Goal: Ask a question: Seek information or help from site administrators or community

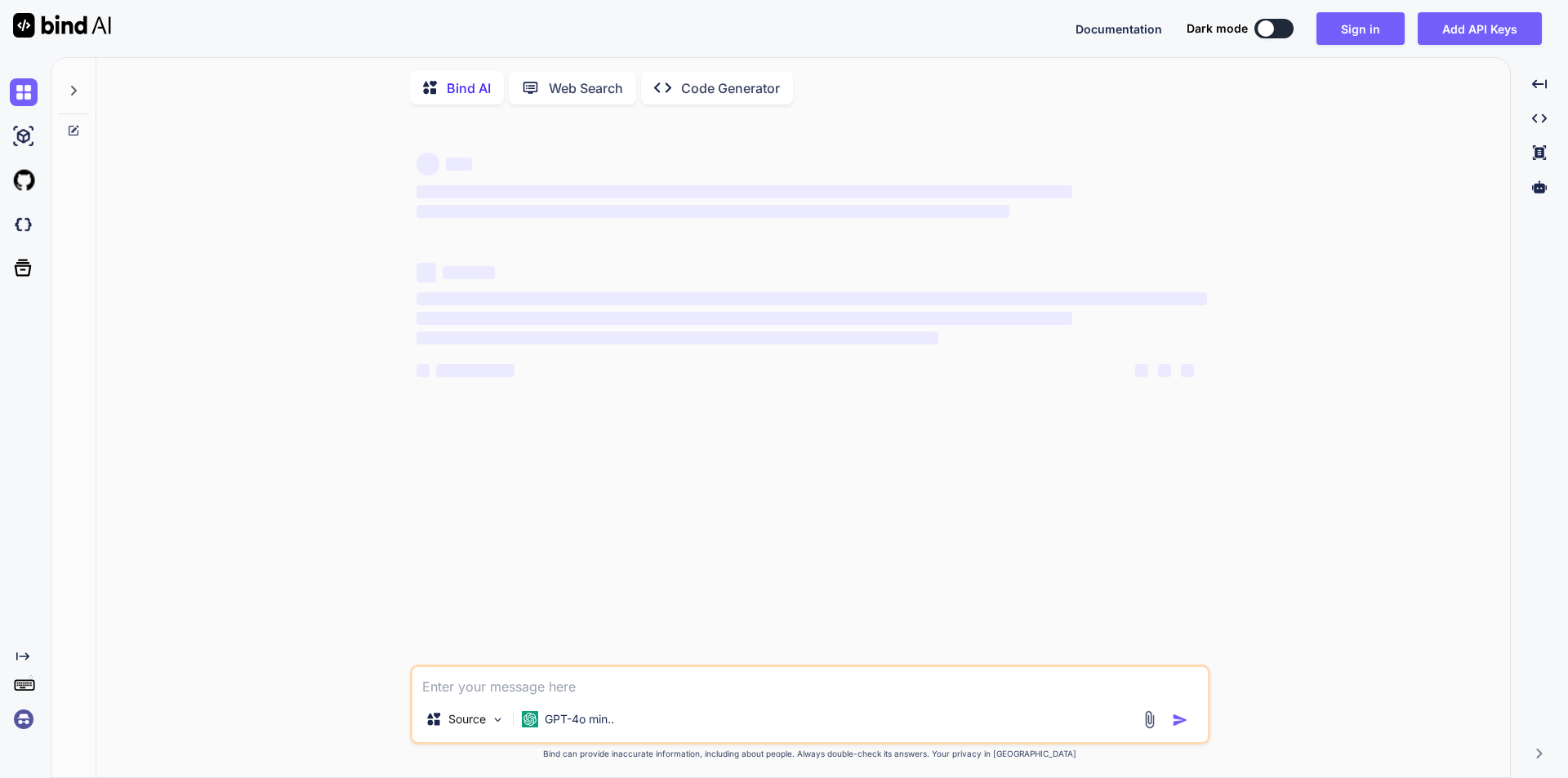
click at [505, 692] on textarea at bounding box center [809, 682] width 795 height 30
type textarea "x"
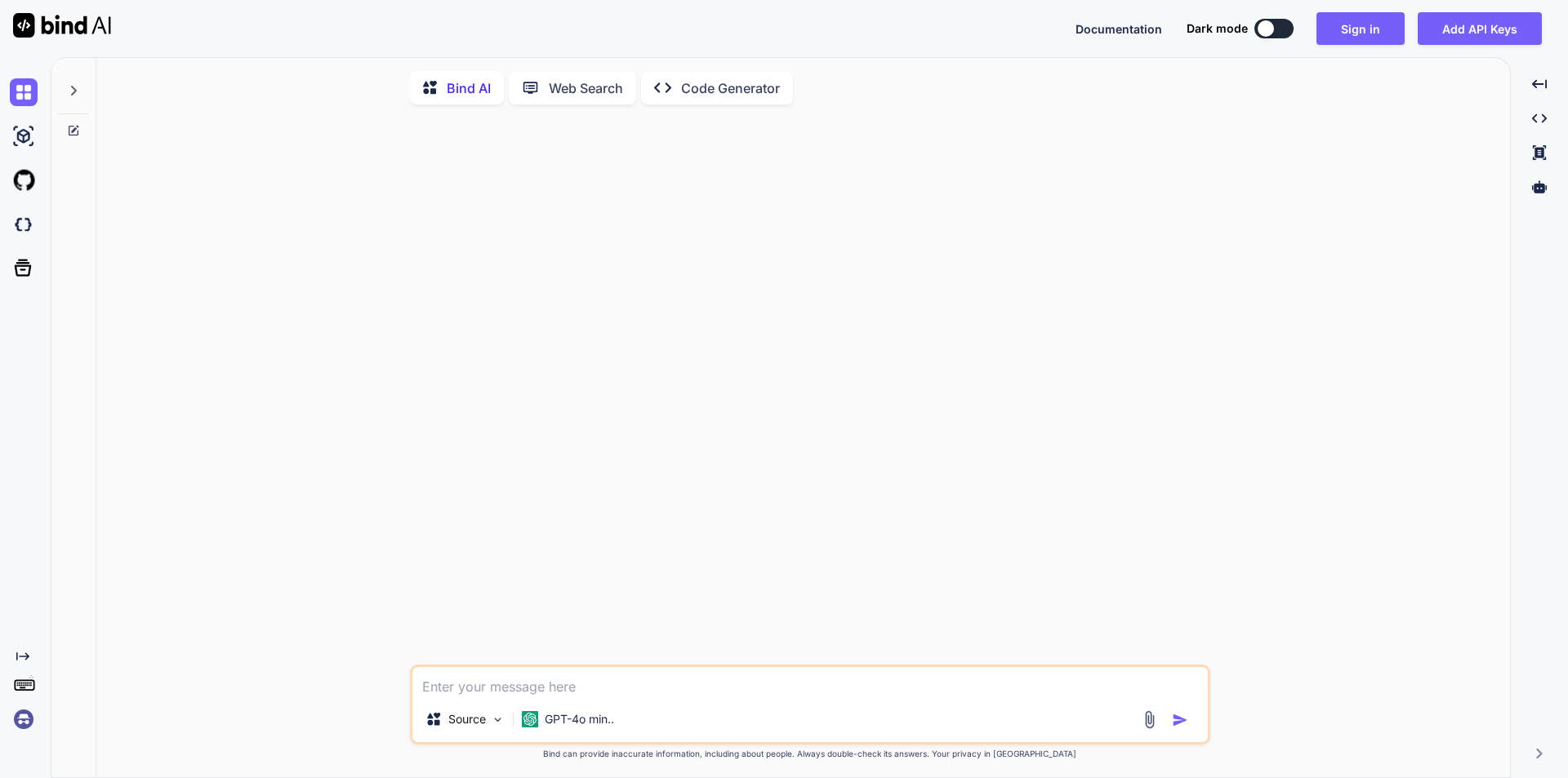
type textarea "u"
type textarea "x"
type textarea "un"
type textarea "x"
type textarea "una"
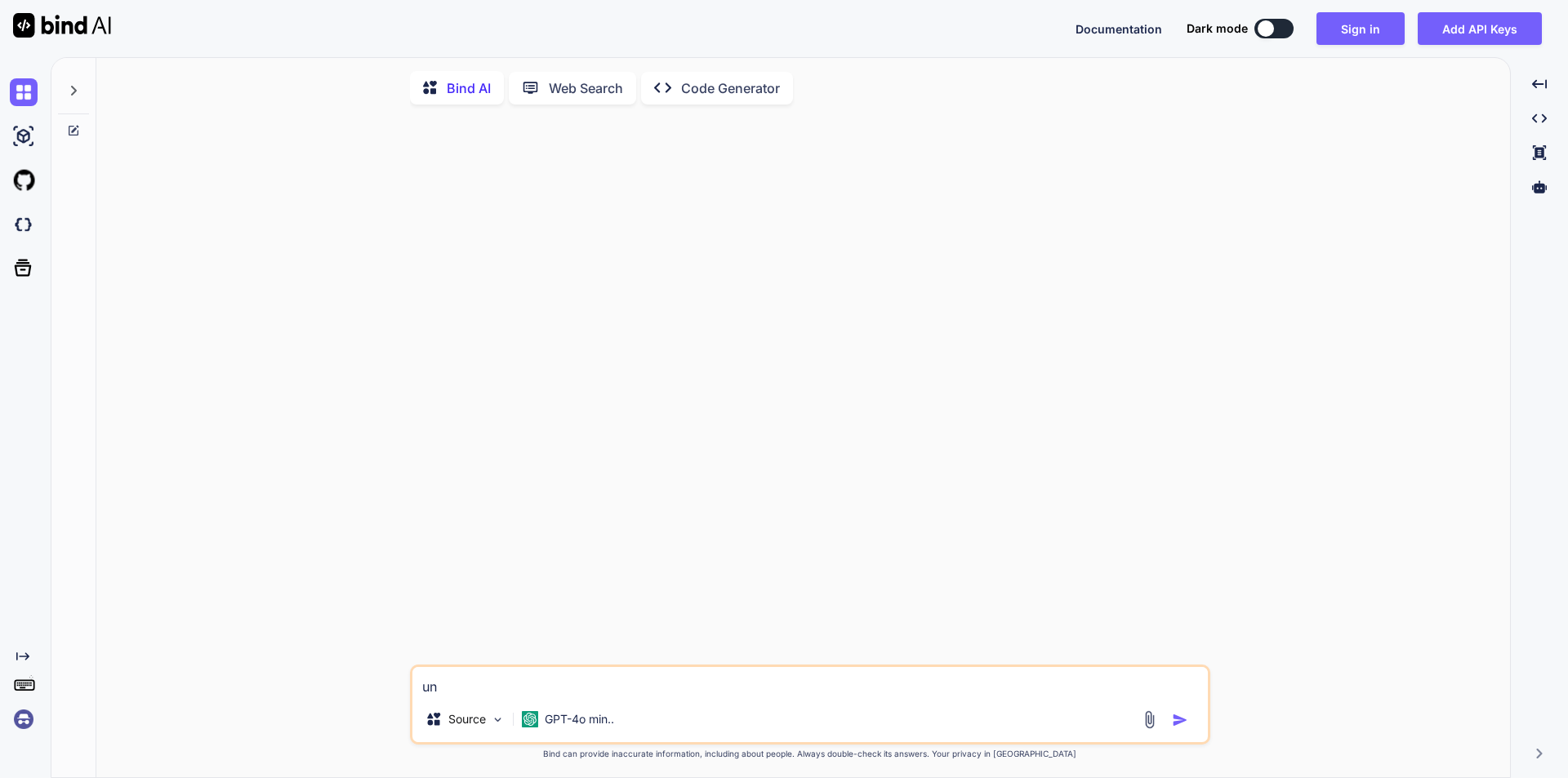
type textarea "x"
type textarea "unab"
type textarea "x"
type textarea "unabe"
type textarea "x"
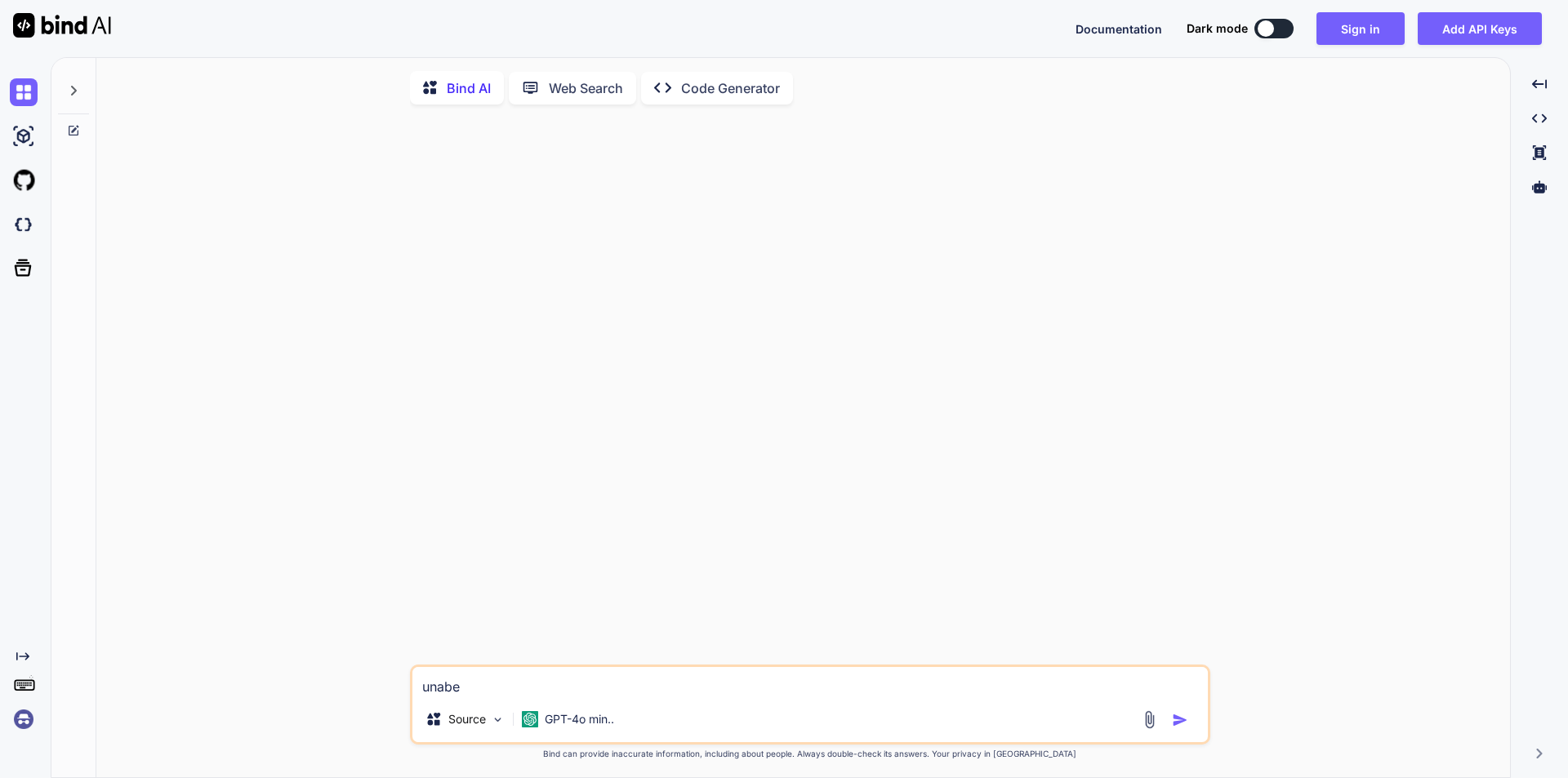
type textarea "unabel"
type textarea "x"
type textarea "unabely"
type textarea "x"
type textarea "unabely"
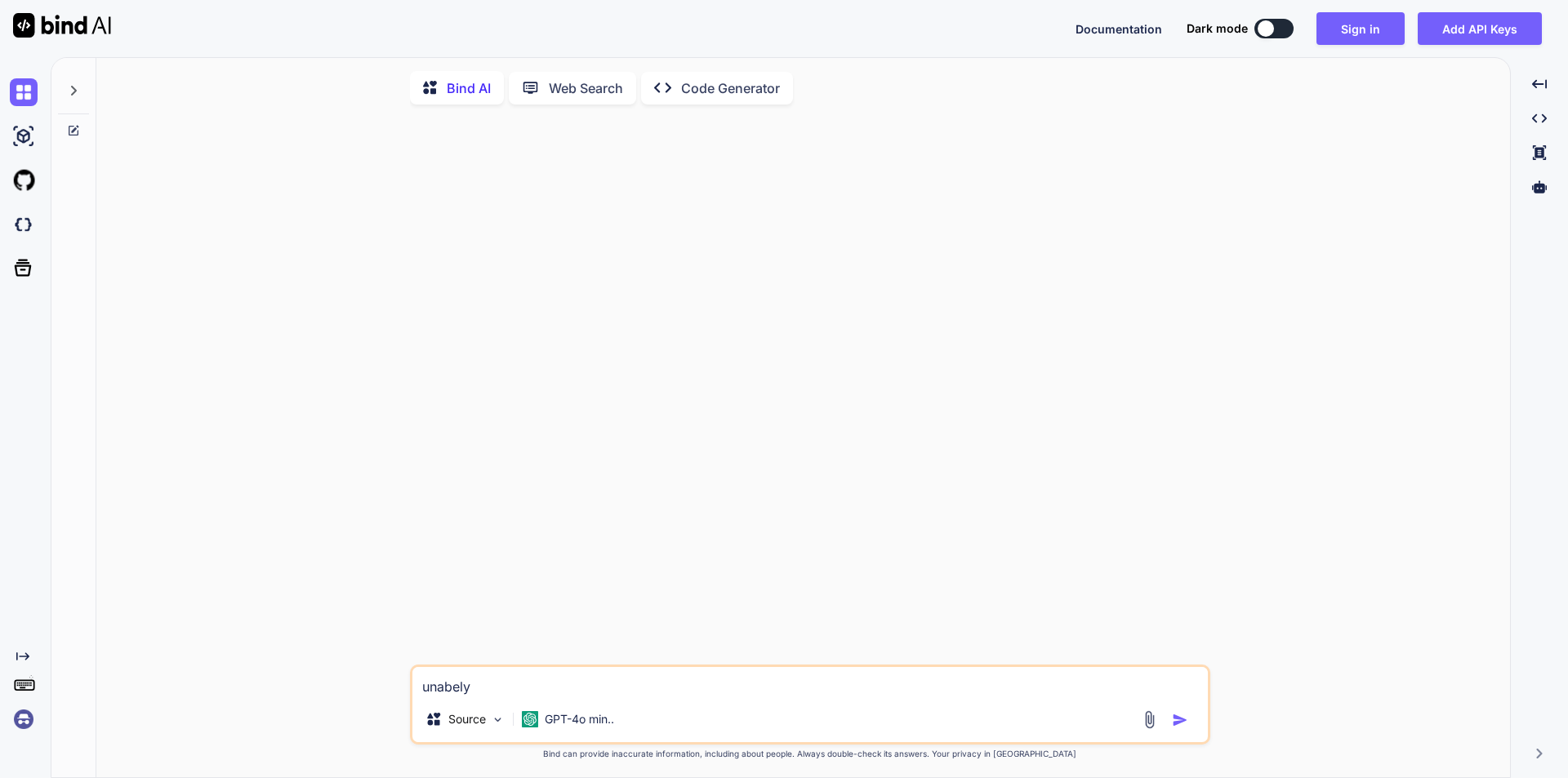
type textarea "x"
type textarea "unabely"
type textarea "x"
type textarea "unabel"
type textarea "x"
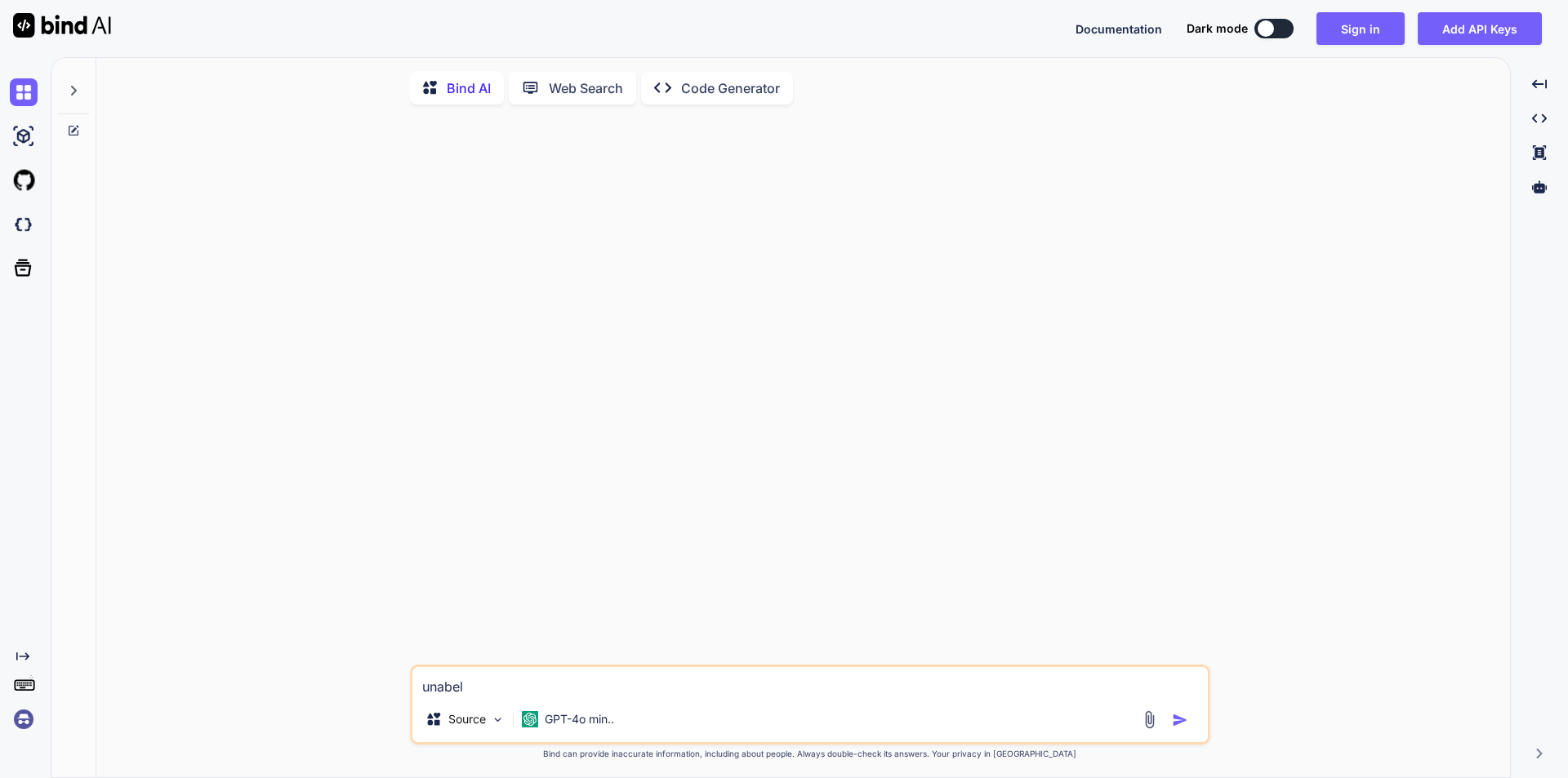
type textarea "unabel"
type textarea "x"
type textarea "unabel t"
type textarea "x"
type textarea "unabel to"
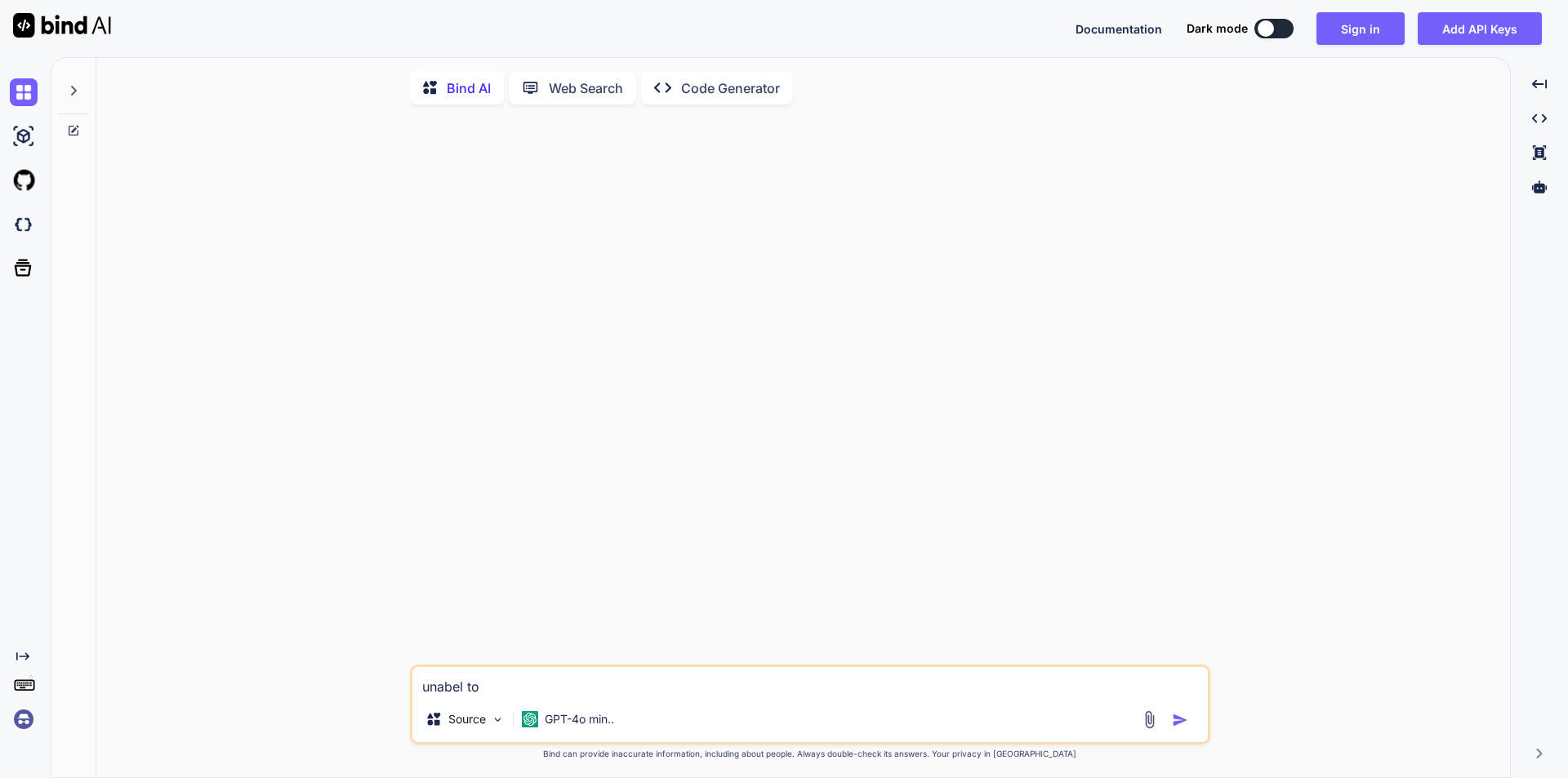
type textarea "x"
type textarea "unabel to"
type textarea "x"
type textarea "unabel to s"
type textarea "x"
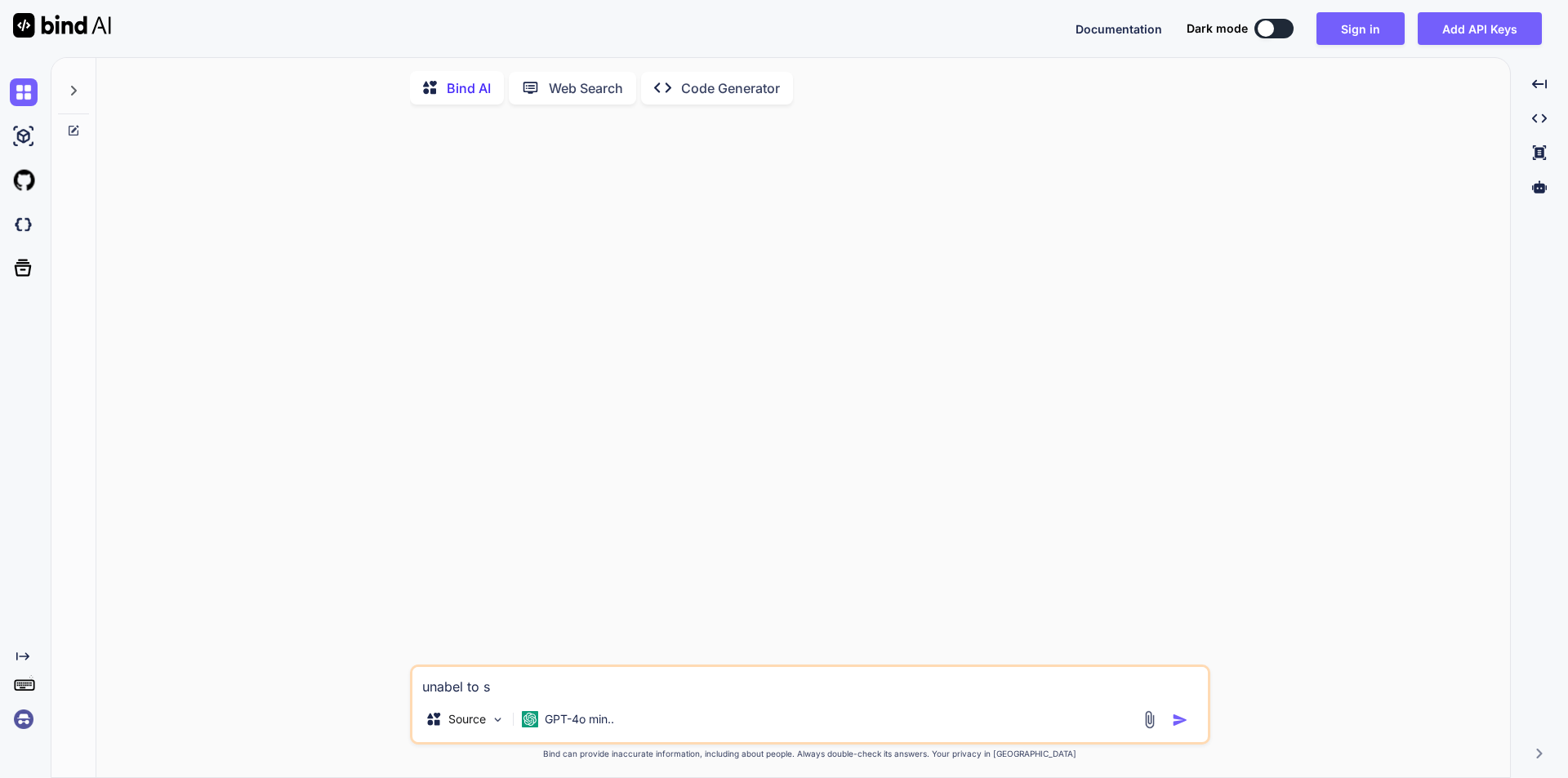
type textarea "unabel to se"
type textarea "x"
type textarea "unabel to sen"
type textarea "x"
type textarea "unabel to send"
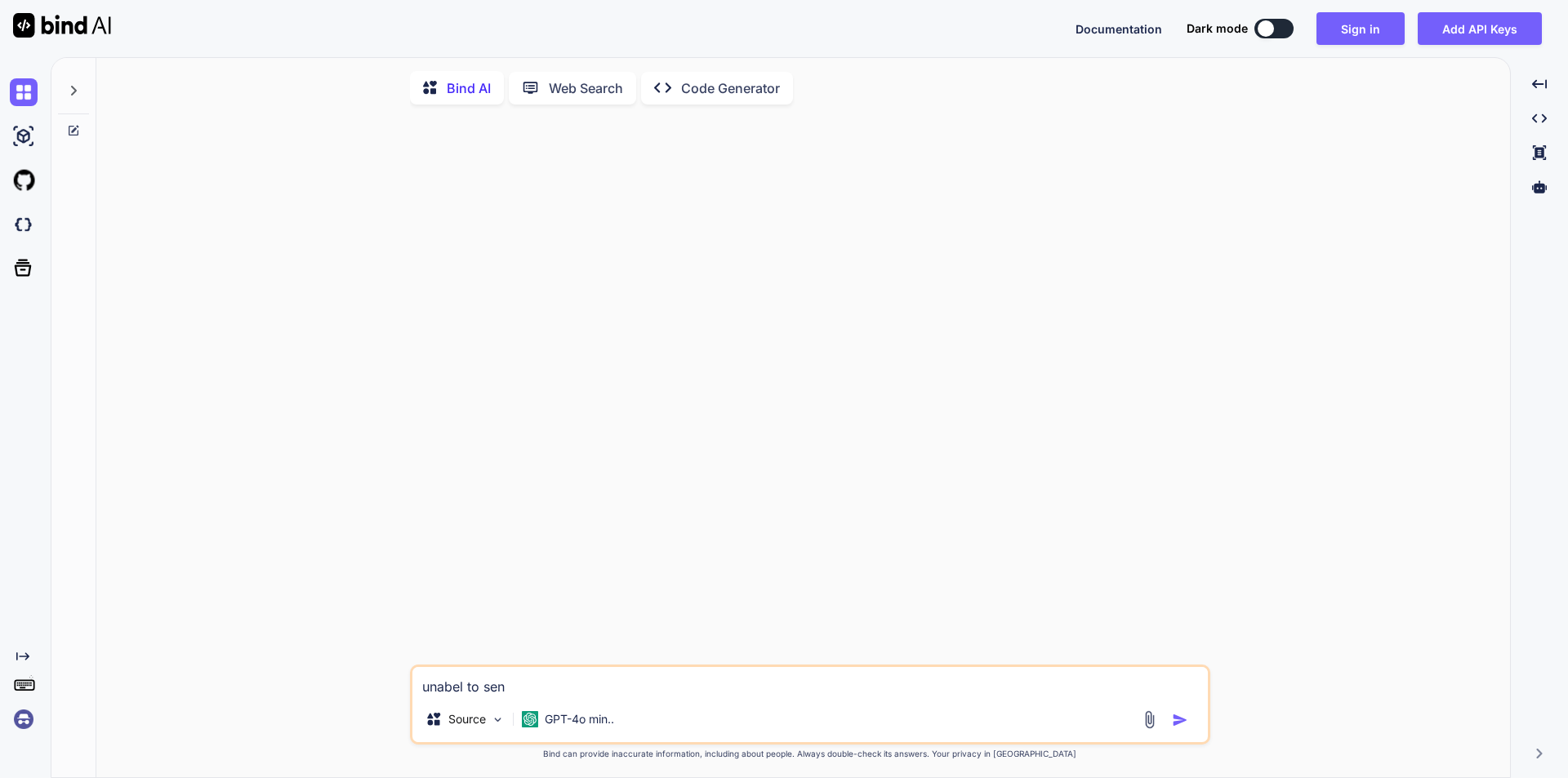
type textarea "x"
type textarea "unabel to send"
type textarea "x"
type textarea "unabel to send d"
type textarea "x"
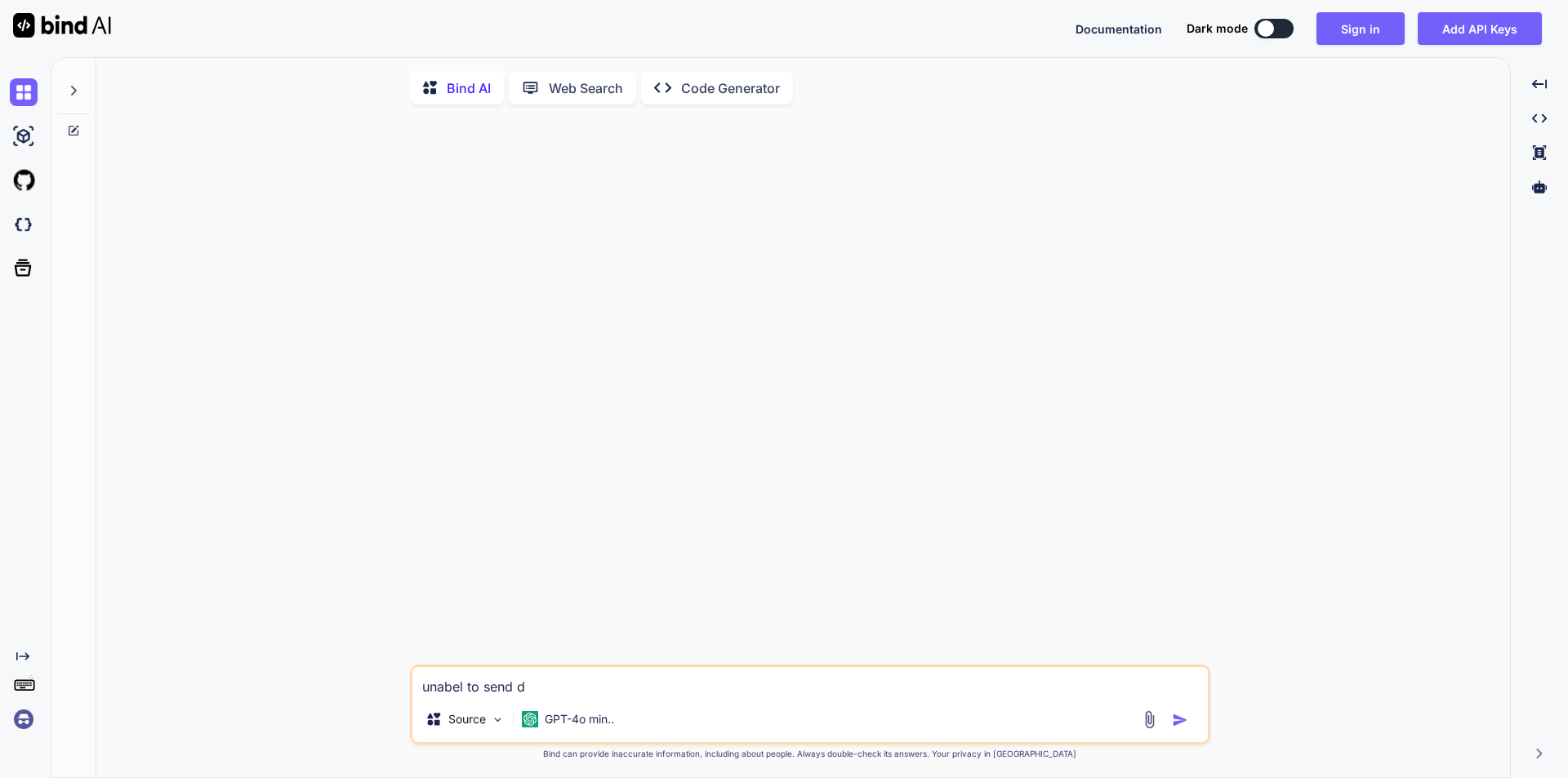
type textarea "unabel to send da"
type textarea "x"
type textarea "unabel to send dat"
type textarea "x"
type textarea "unabel to send data"
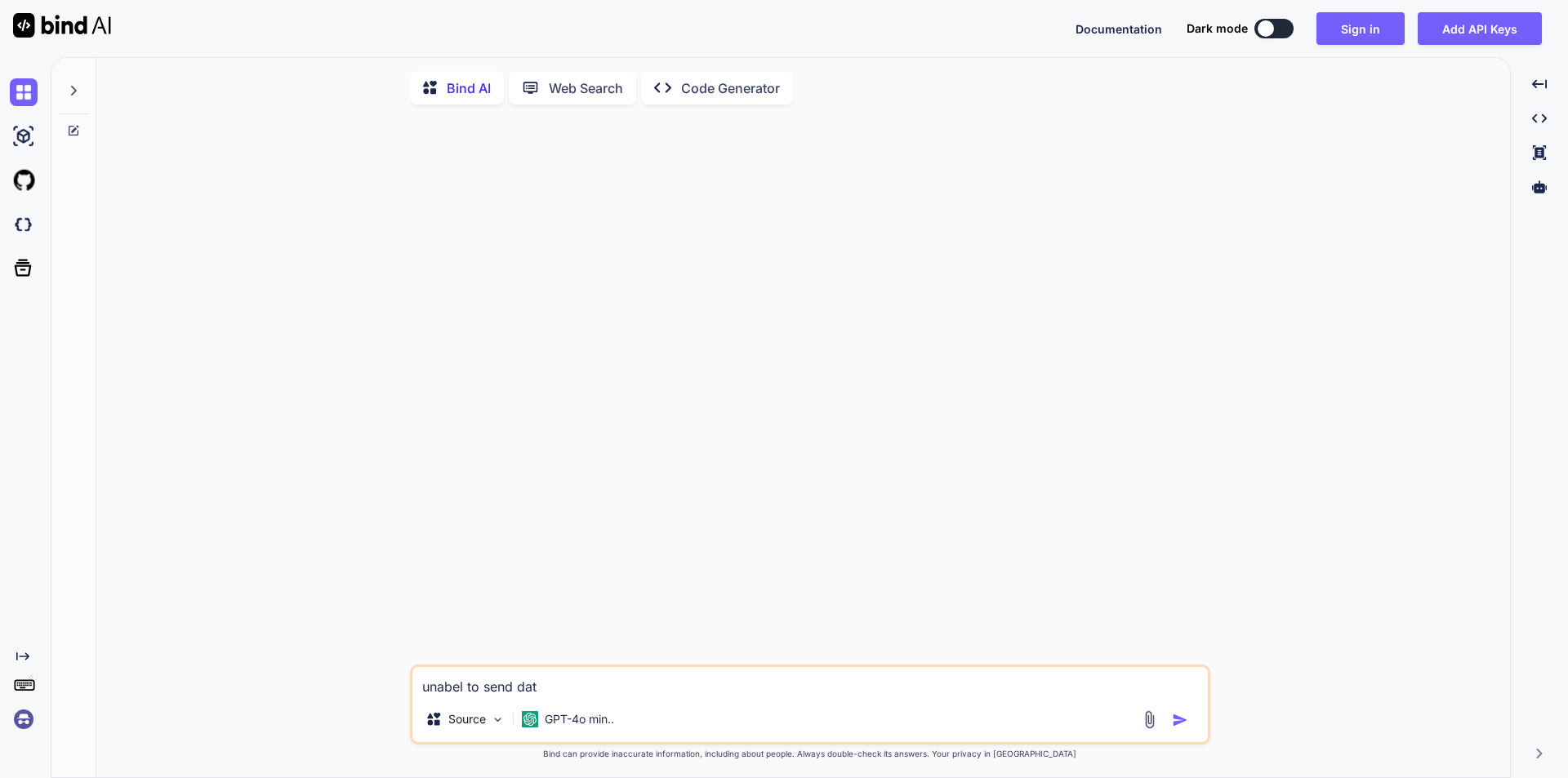
type textarea "x"
type textarea "unabel to send data"
type textarea "x"
type textarea "unabel to send data o"
type textarea "x"
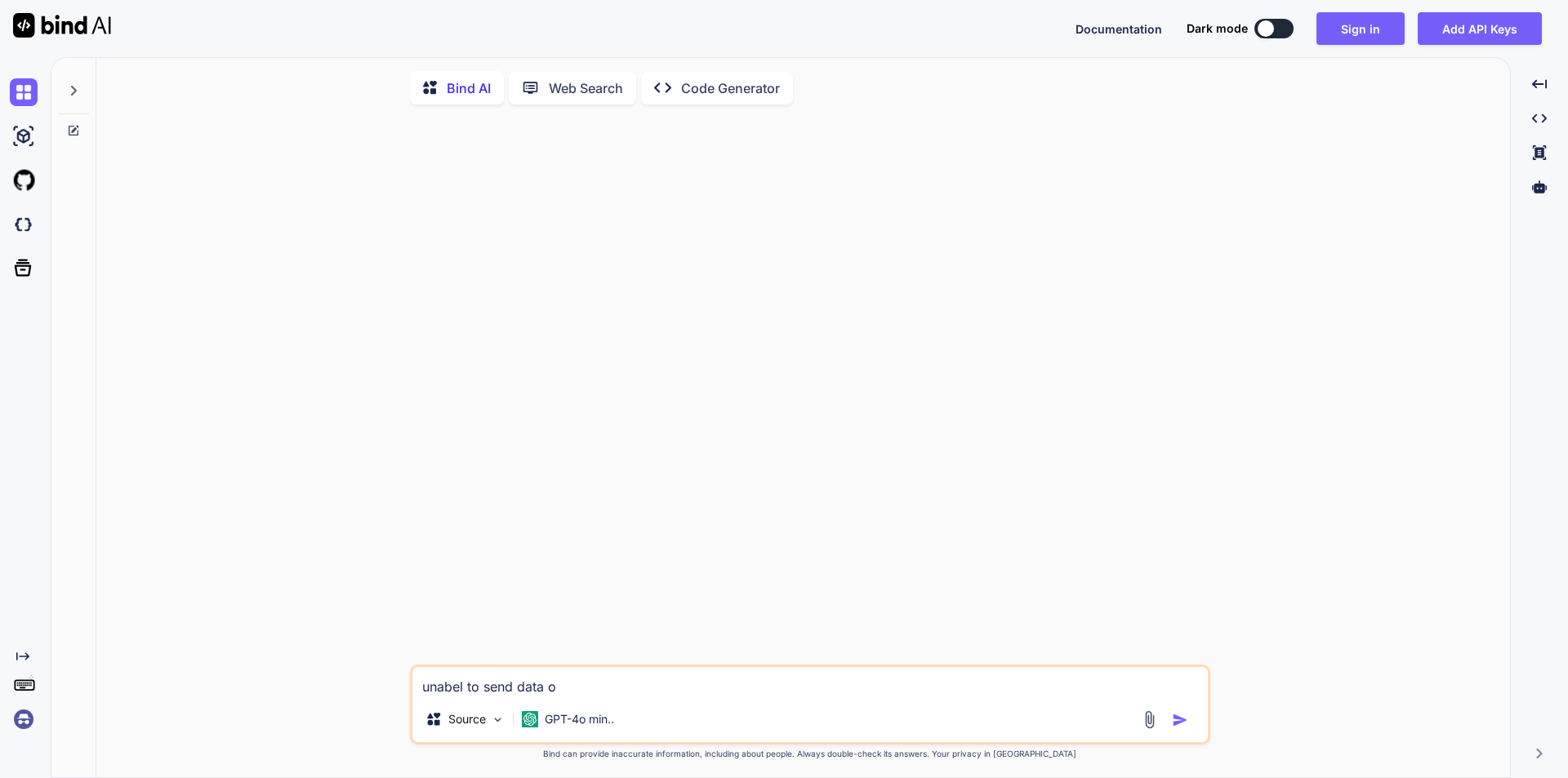
type textarea "unabel to send data on"
type textarea "x"
type textarea "unabel to send data on"
type textarea "x"
type textarea "unabel to send data on b"
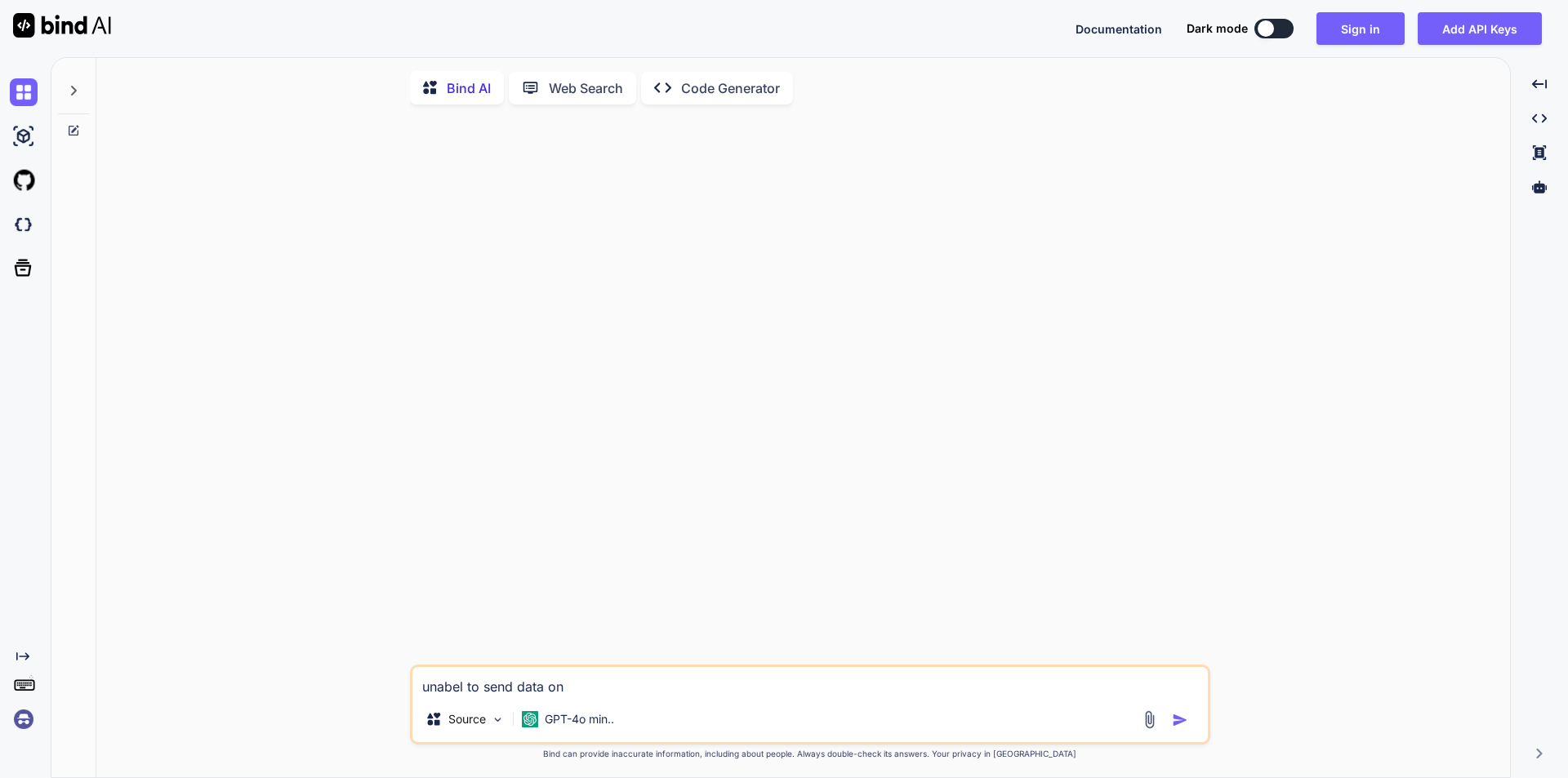
type textarea "x"
type textarea "unabel to send data on bc"
type textarea "x"
type textarea "unabel to send data on bcc"
type textarea "x"
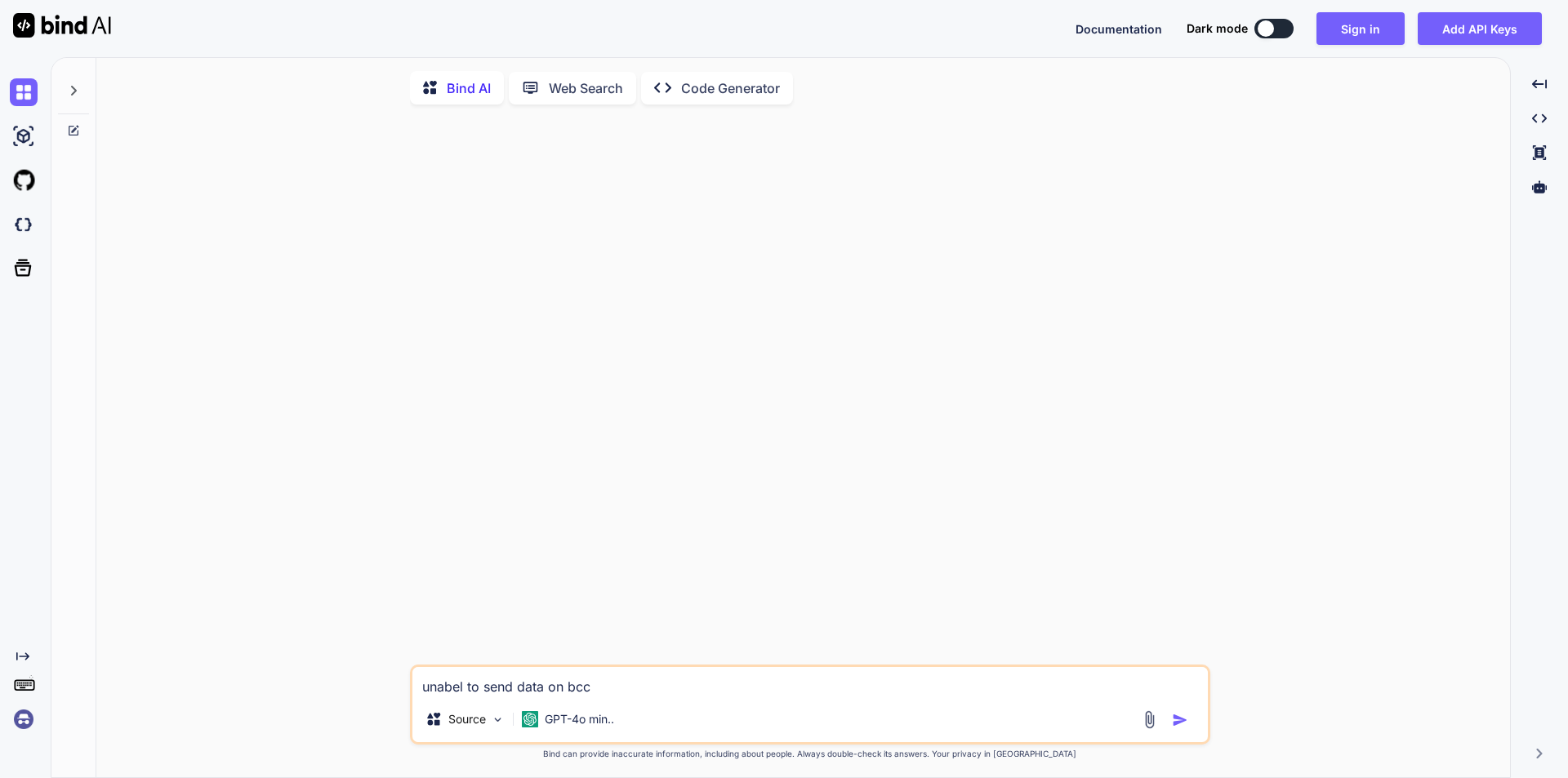
type textarea "unabel to send data on bcc"
type textarea "x"
type textarea "unabel to send data on bcc e"
type textarea "x"
type textarea "unabel to send data on bcc em"
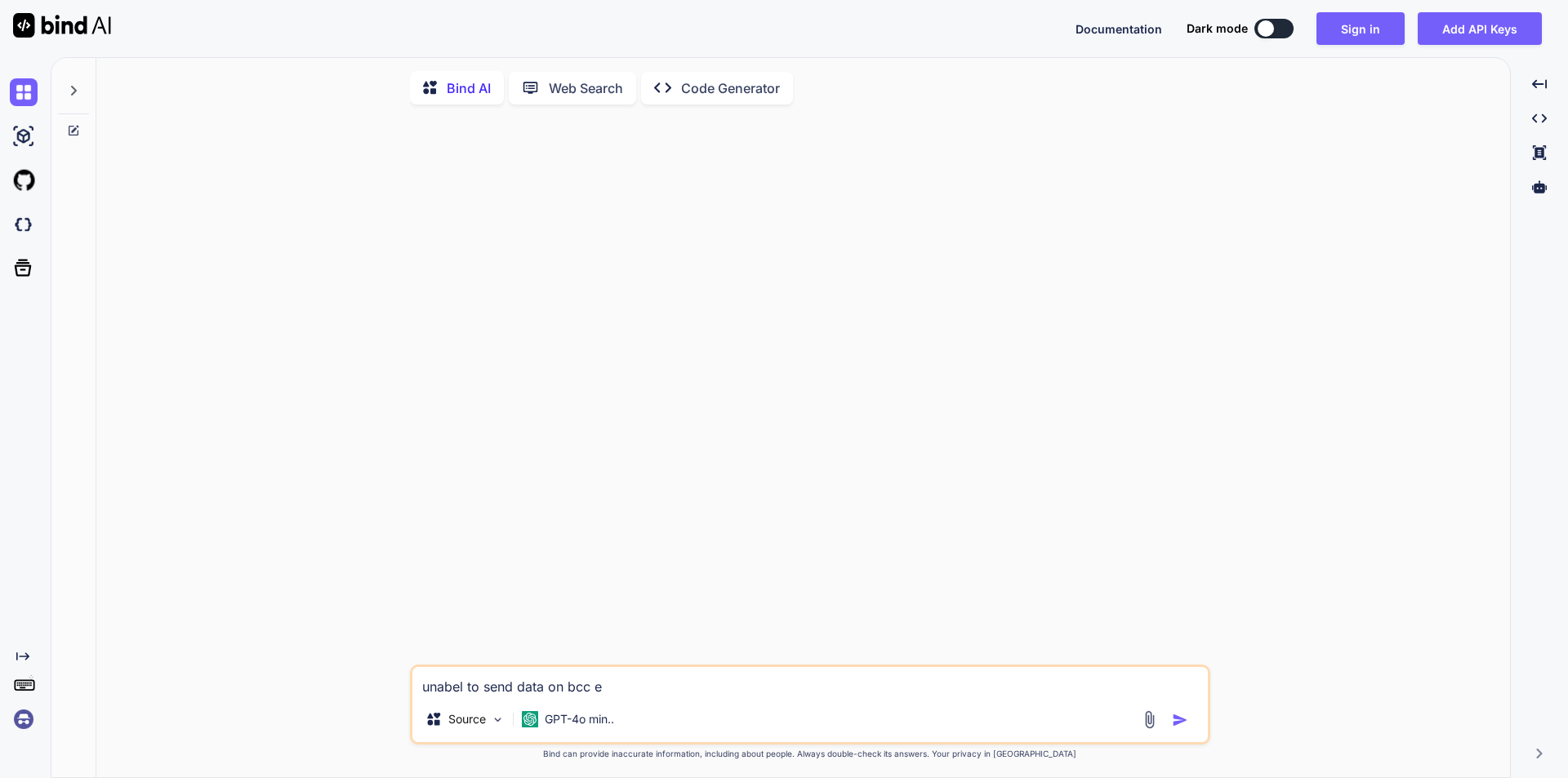
type textarea "x"
type textarea "unabel to send data on bcc ema"
type textarea "x"
type textarea "unabel to send data on bcc emai"
type textarea "x"
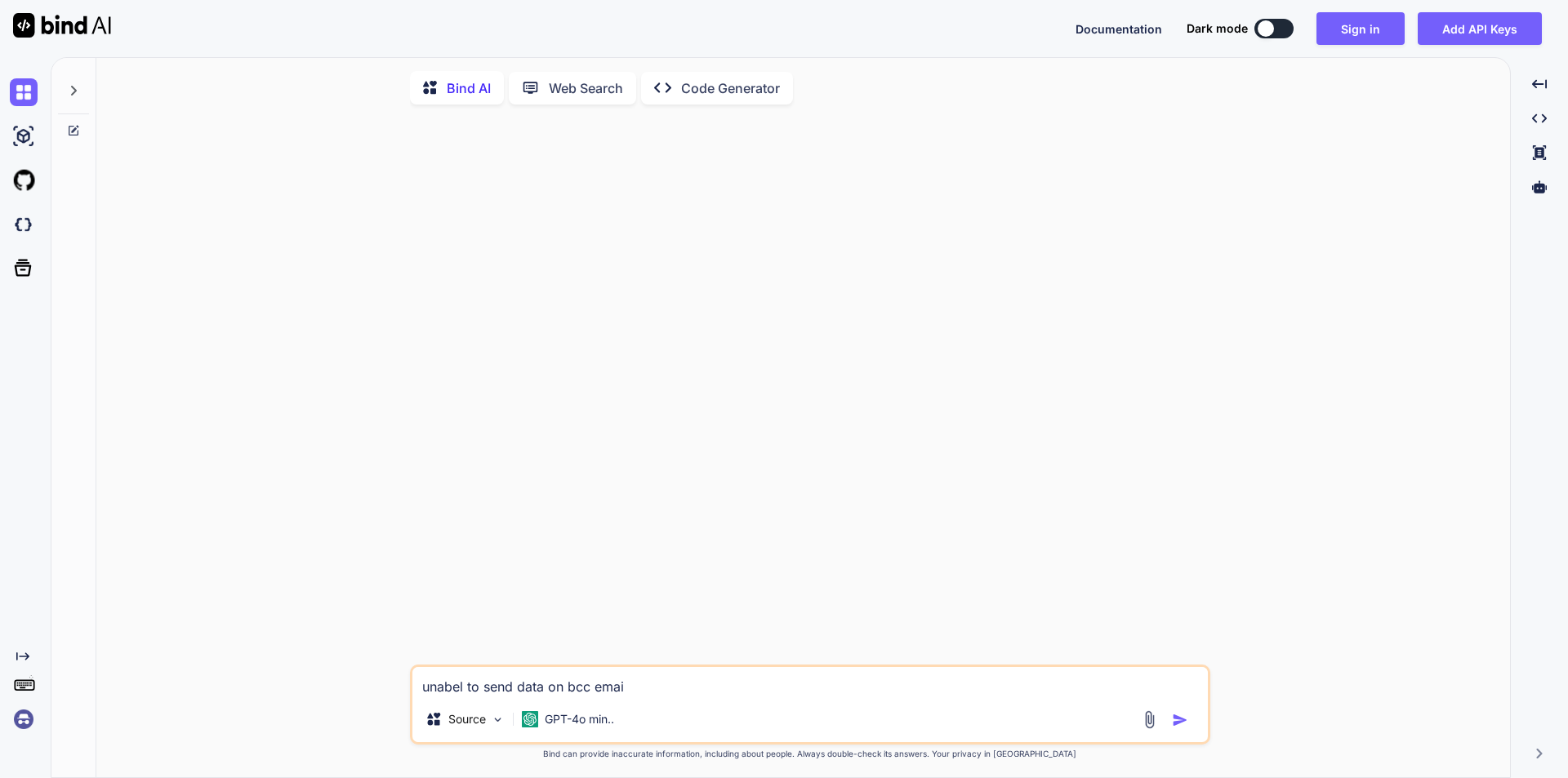
type textarea "unabel to send data on bcc email"
type textarea "x"
type textarea "unabel to send data on bcc emails"
type textarea "x"
type textarea "unabel to send data on bcc emails"
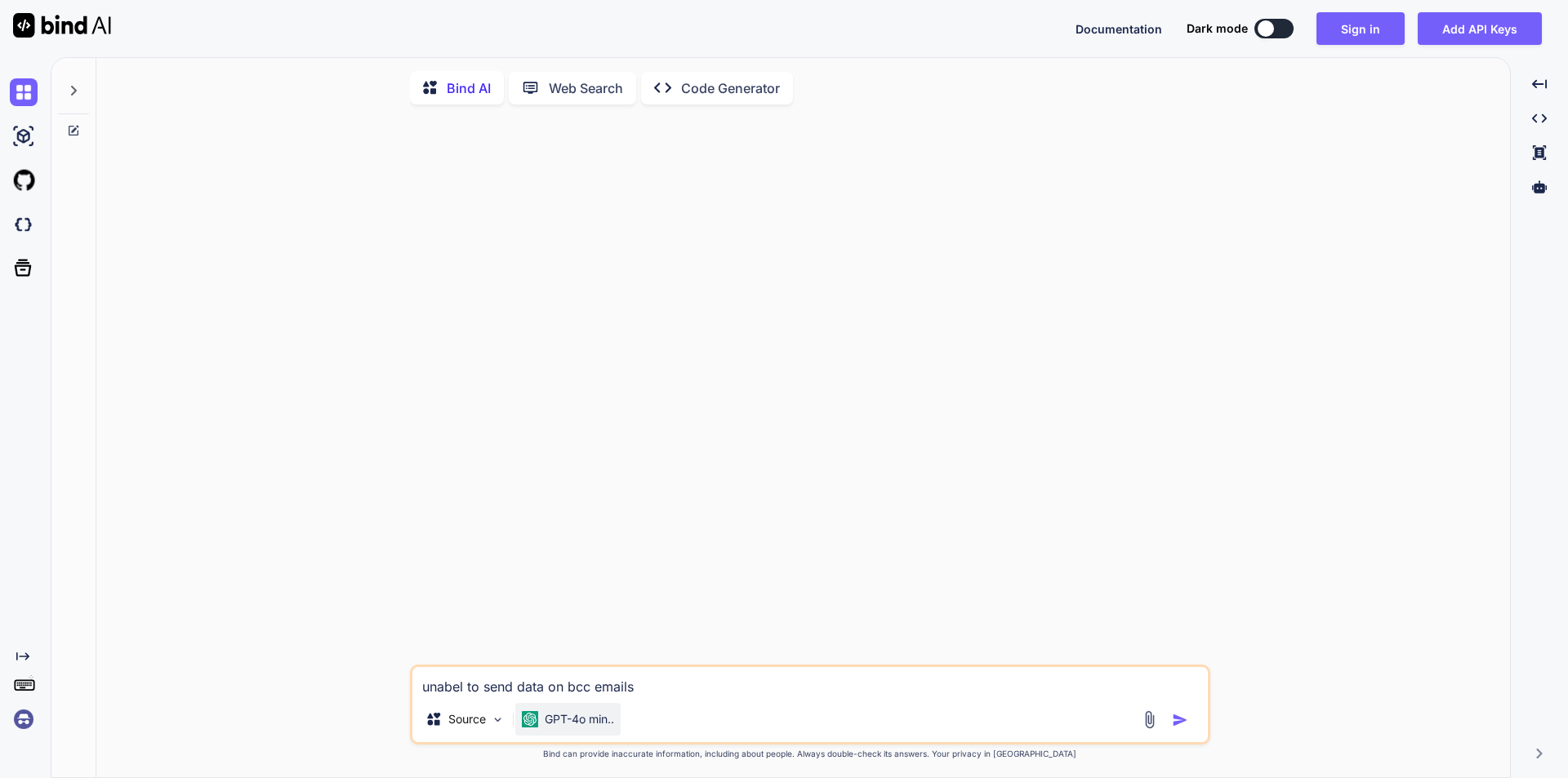
type textarea "x"
type textarea "unabel to send data on bcc emails"
type textarea "x"
type textarea "unabel to send data on bcc emails"
type textarea "x"
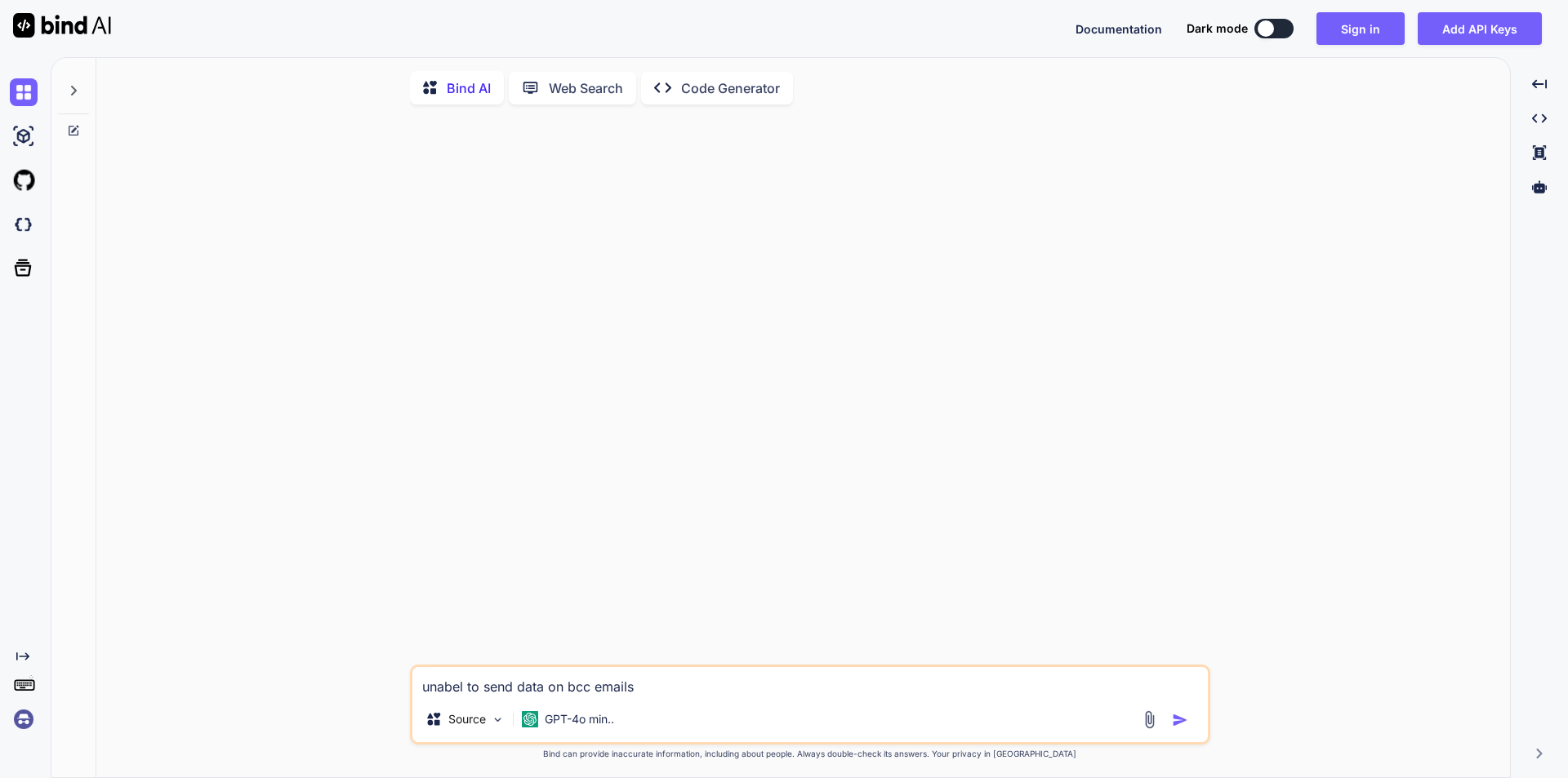
type textarea "unabel to send data on bcc emails"
type textarea "x"
paste textarea "for (Opportunity opp : opportunitiesWithDetails) { // Assuming the email addres…"
type textarea "unabel to send data on bcc emails for (Opportunity opp : opportunitiesWithDetai…"
type textarea "x"
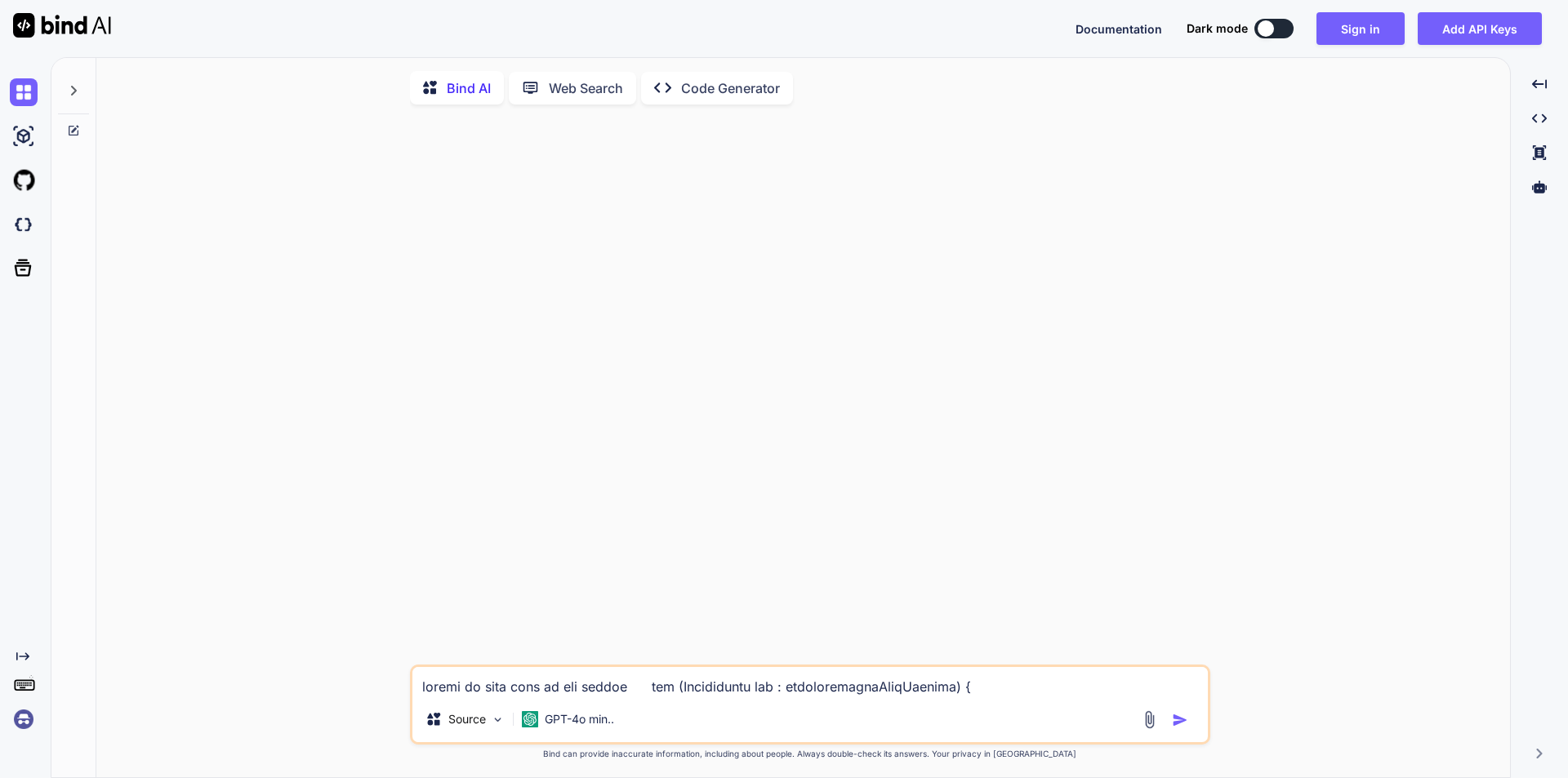
scroll to position [784, 0]
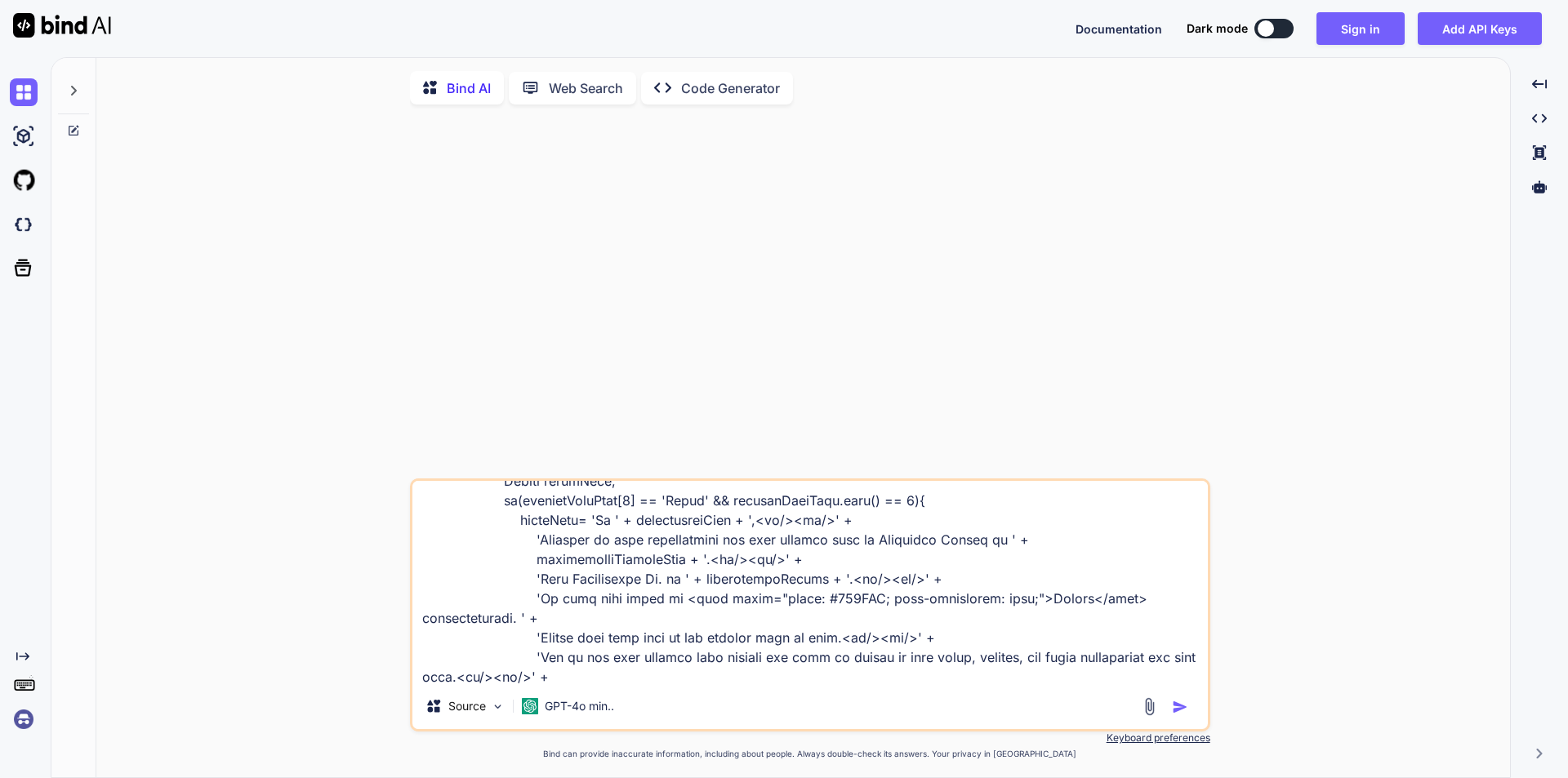
type textarea "unabel to send data on bcc emails for (Opportunity opp : opportunitiesWithDetai…"
click at [1178, 715] on img "button" at bounding box center [1179, 707] width 17 height 17
type textarea "x"
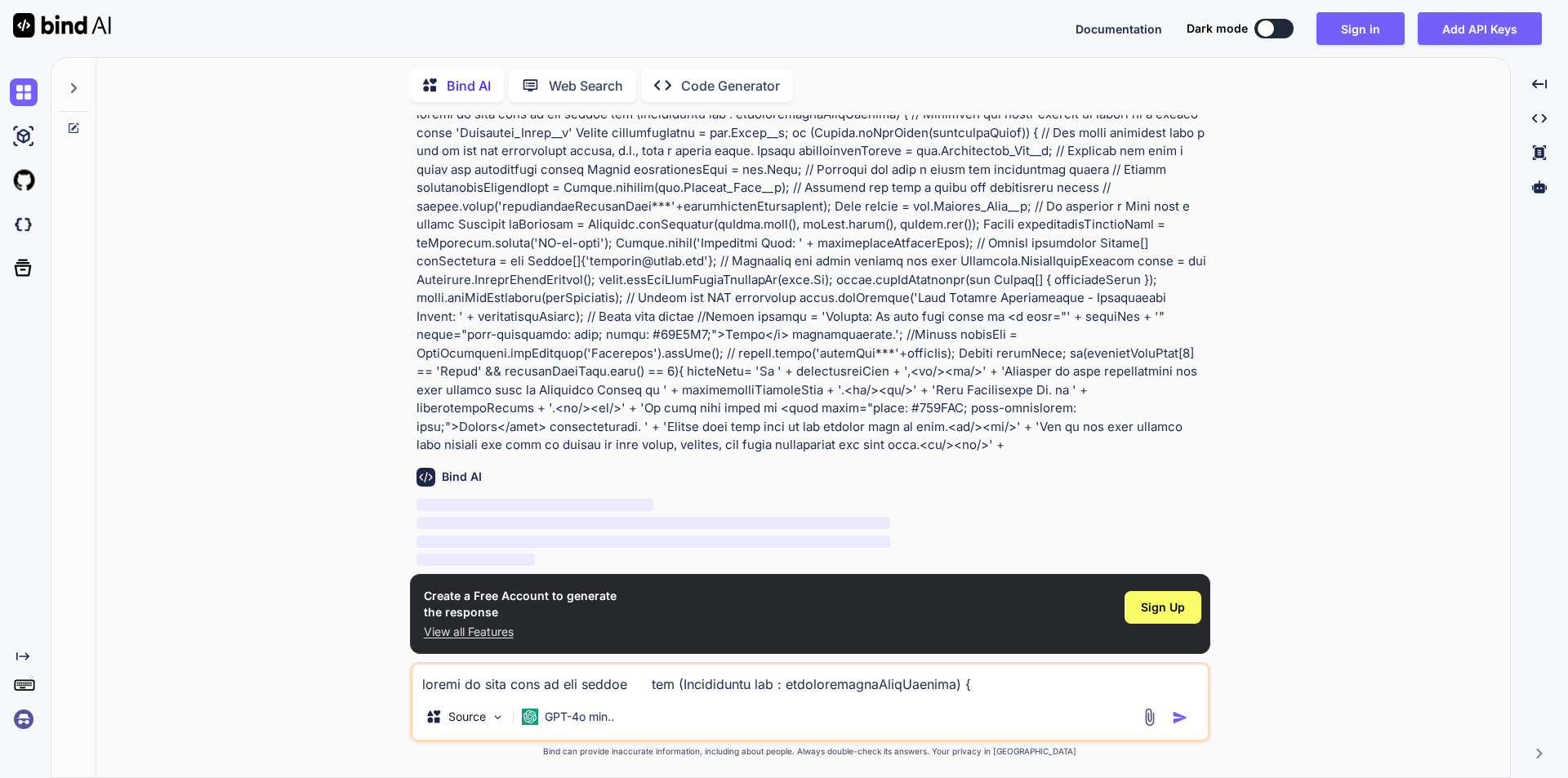
scroll to position [0, 0]
